Goal: Transaction & Acquisition: Download file/media

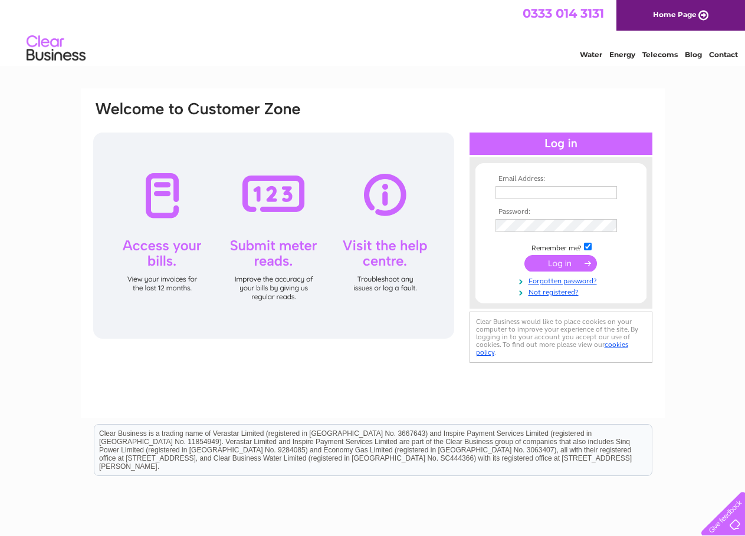
type input "susanainsworth@yahoo.co.uk"
click at [548, 263] on input "submit" at bounding box center [560, 263] width 73 height 17
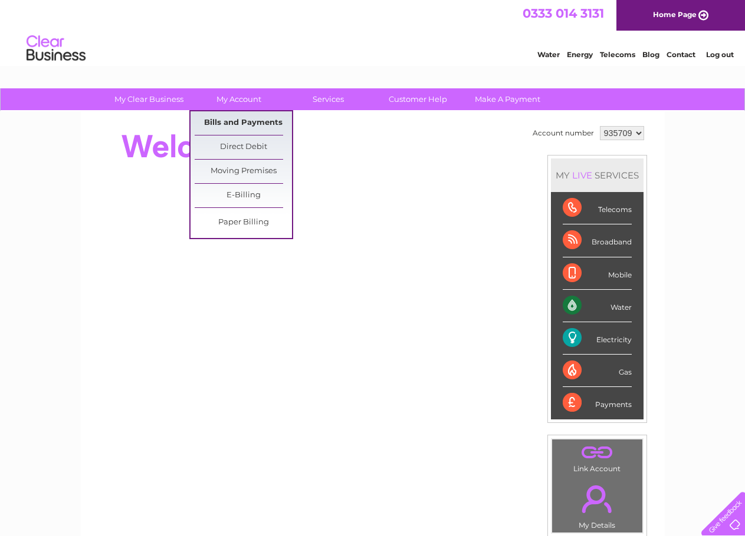
click at [239, 115] on link "Bills and Payments" at bounding box center [243, 123] width 97 height 24
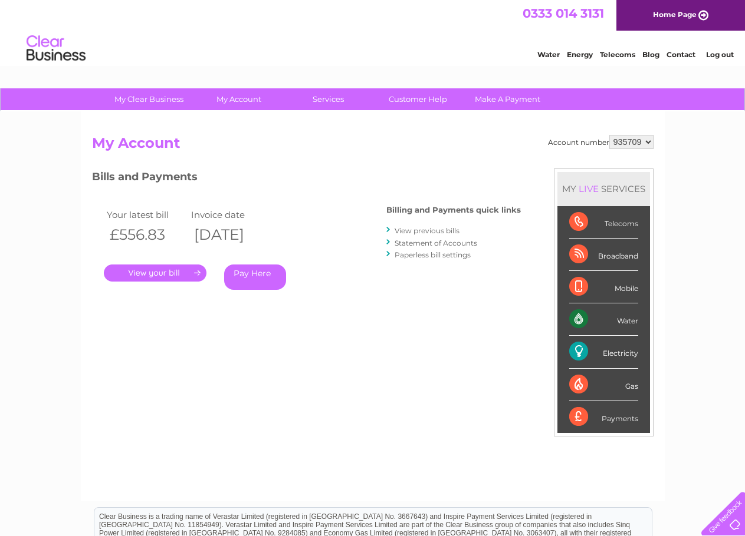
click at [182, 273] on link "." at bounding box center [155, 273] width 103 height 17
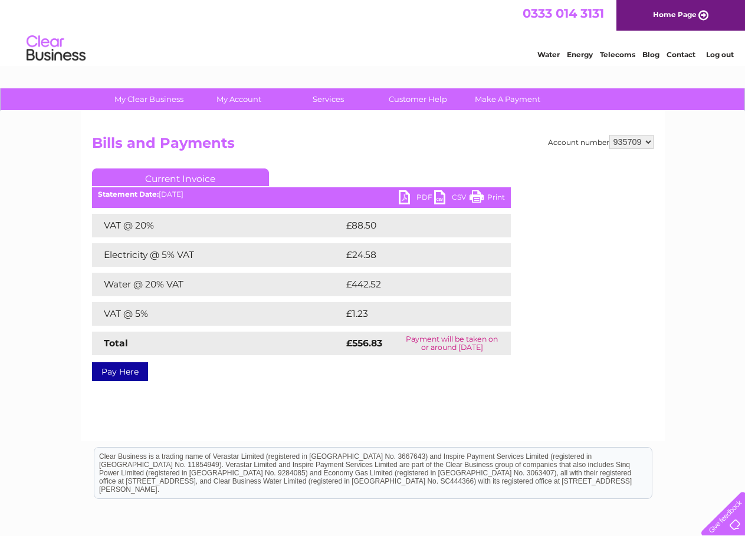
click at [413, 197] on link "PDF" at bounding box center [415, 198] width 35 height 17
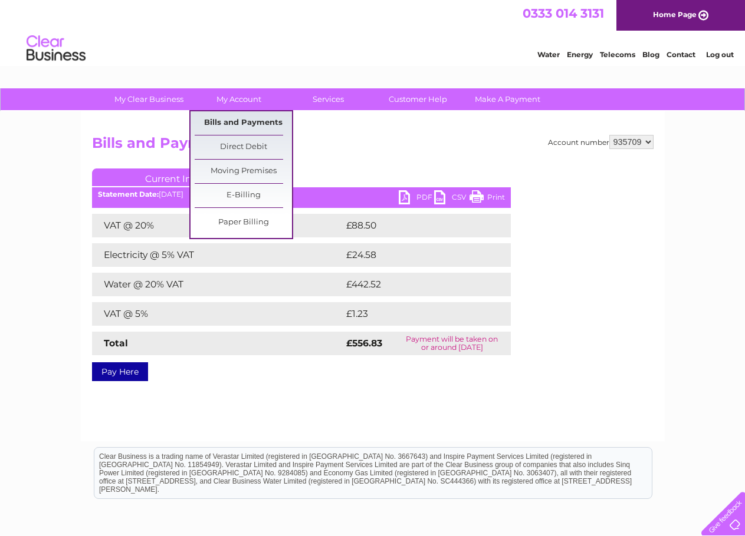
click at [235, 123] on link "Bills and Payments" at bounding box center [243, 123] width 97 height 24
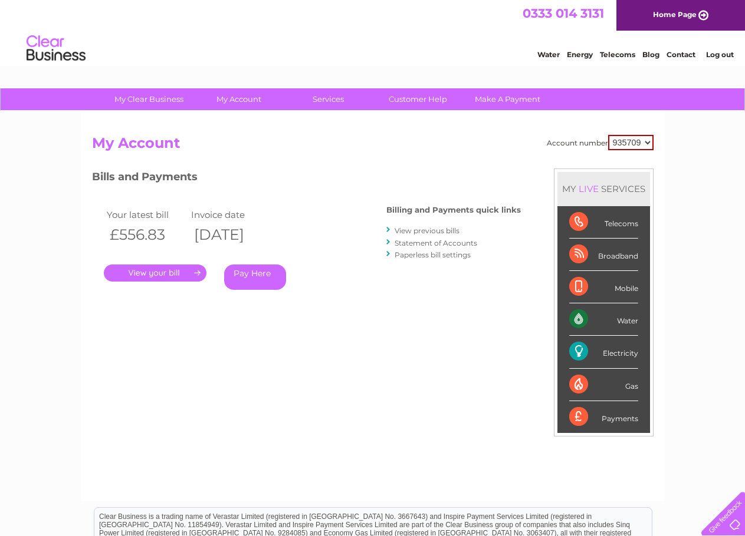
click at [414, 230] on link "View previous bills" at bounding box center [426, 230] width 65 height 9
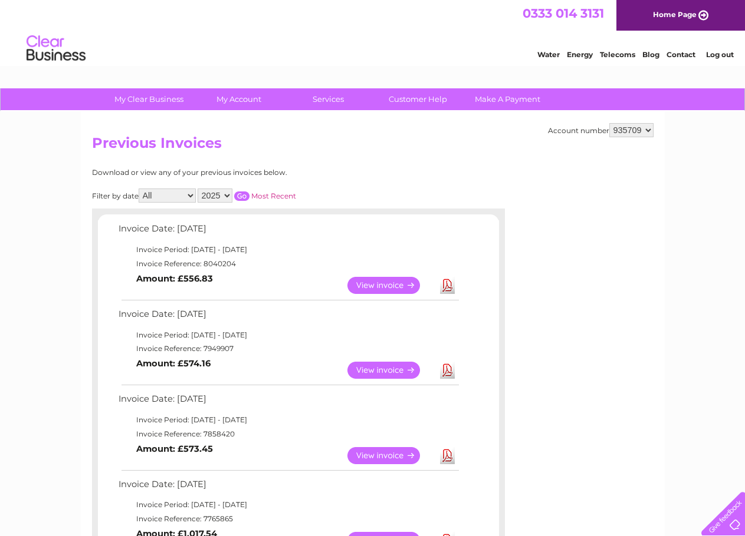
click at [451, 374] on link "Download" at bounding box center [447, 370] width 15 height 17
